Goal: Transaction & Acquisition: Book appointment/travel/reservation

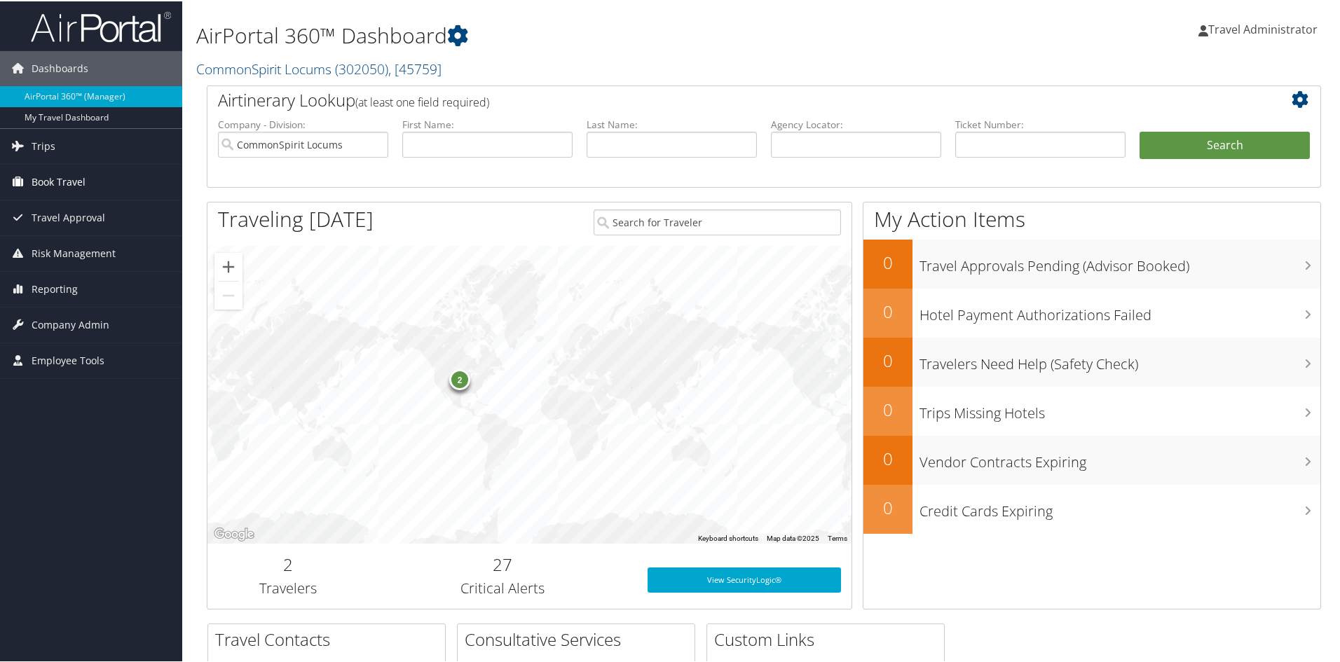
click at [56, 174] on span "Book Travel" at bounding box center [59, 180] width 54 height 35
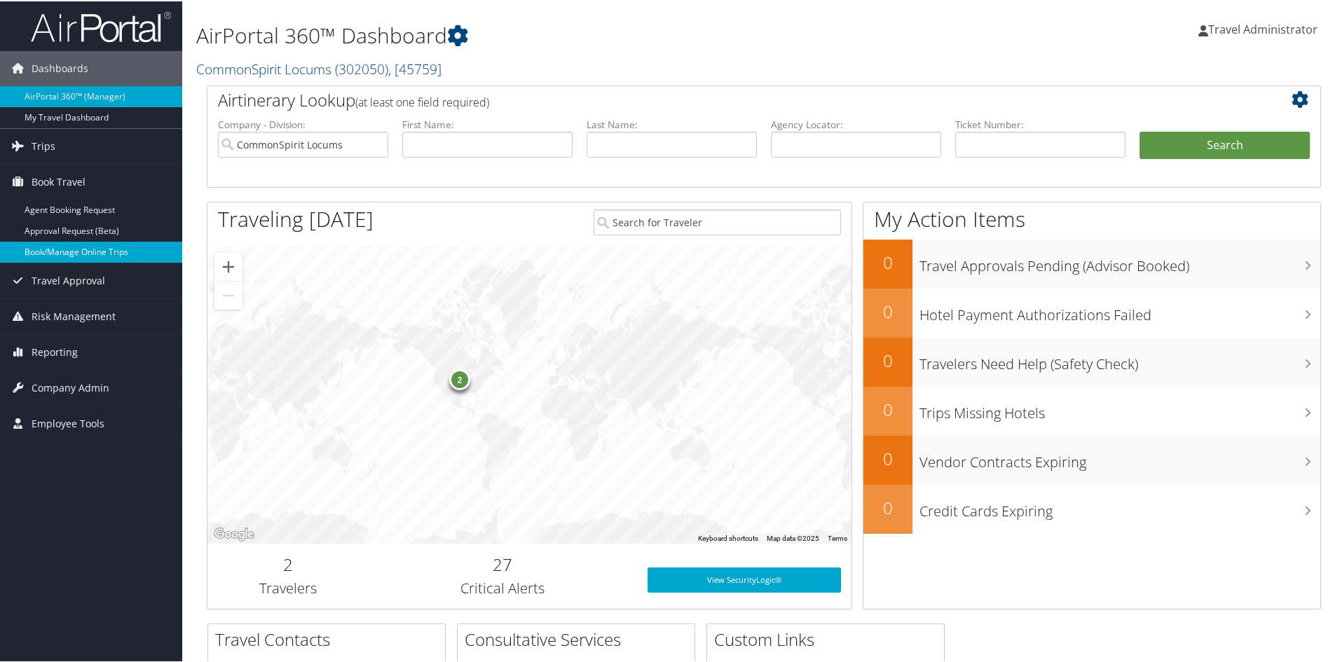
click at [74, 252] on link "Book/Manage Online Trips" at bounding box center [91, 250] width 182 height 21
